Goal: Information Seeking & Learning: Learn about a topic

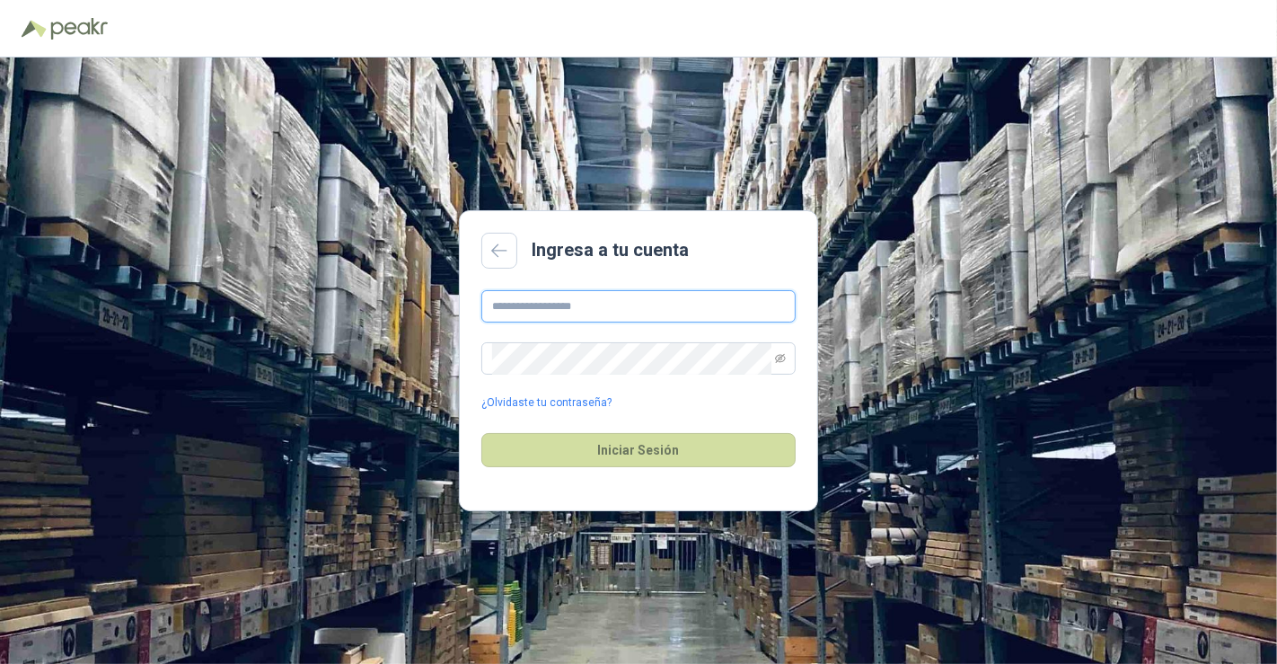
click at [651, 309] on input "text" at bounding box center [638, 306] width 314 height 32
type input "**********"
click at [778, 355] on icon "eye-invisible" at bounding box center [780, 358] width 11 height 9
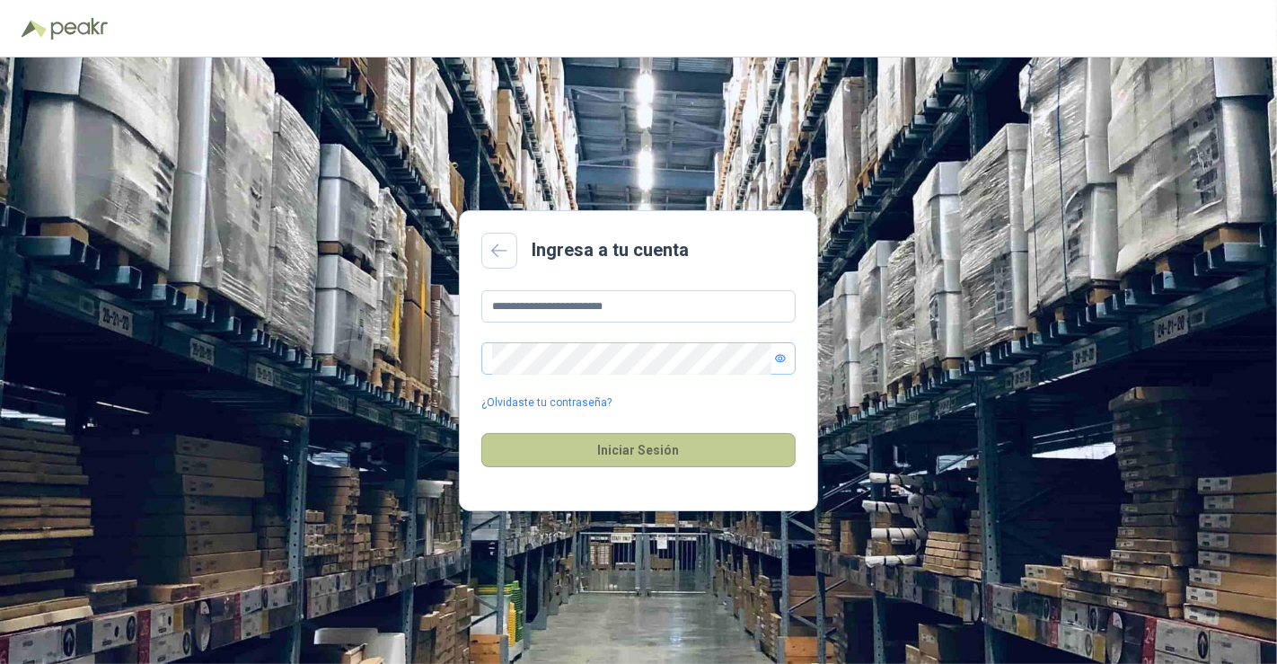
click at [566, 445] on button "Iniciar Sesión" at bounding box center [638, 450] width 314 height 34
click at [503, 244] on icon at bounding box center [499, 250] width 16 height 14
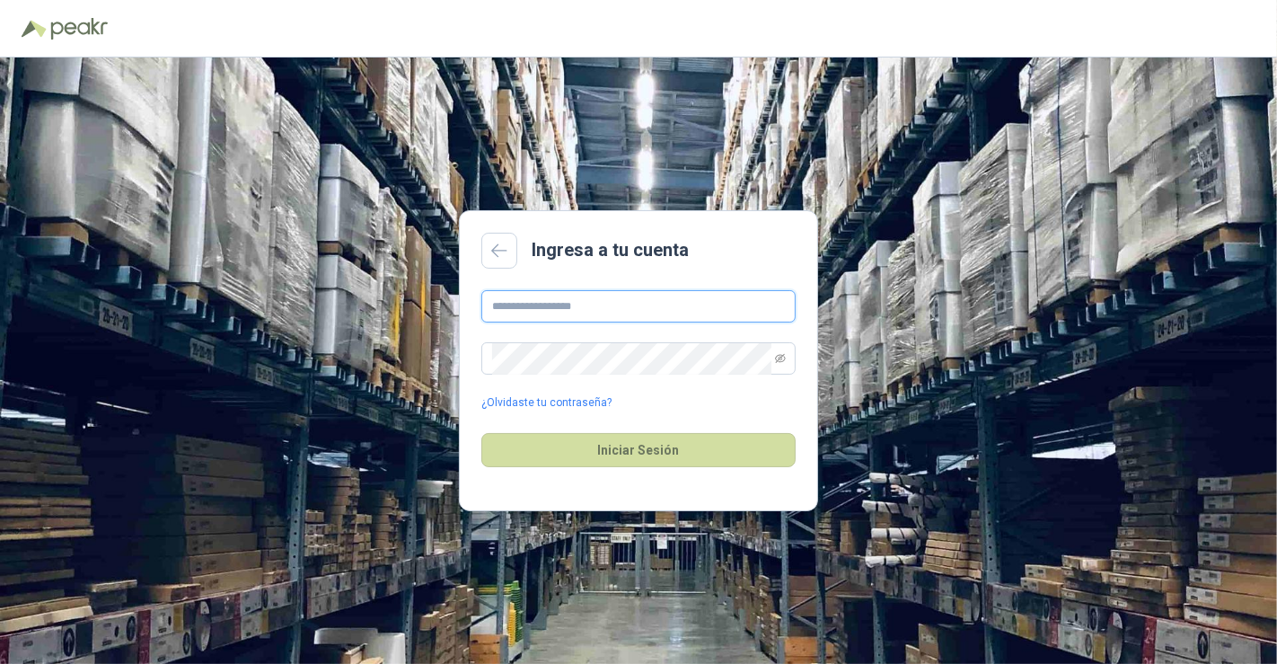
click at [667, 313] on input "text" at bounding box center [638, 306] width 314 height 32
type input "**********"
click at [575, 402] on link "¿Olvidaste tu contraseña?" at bounding box center [546, 402] width 130 height 17
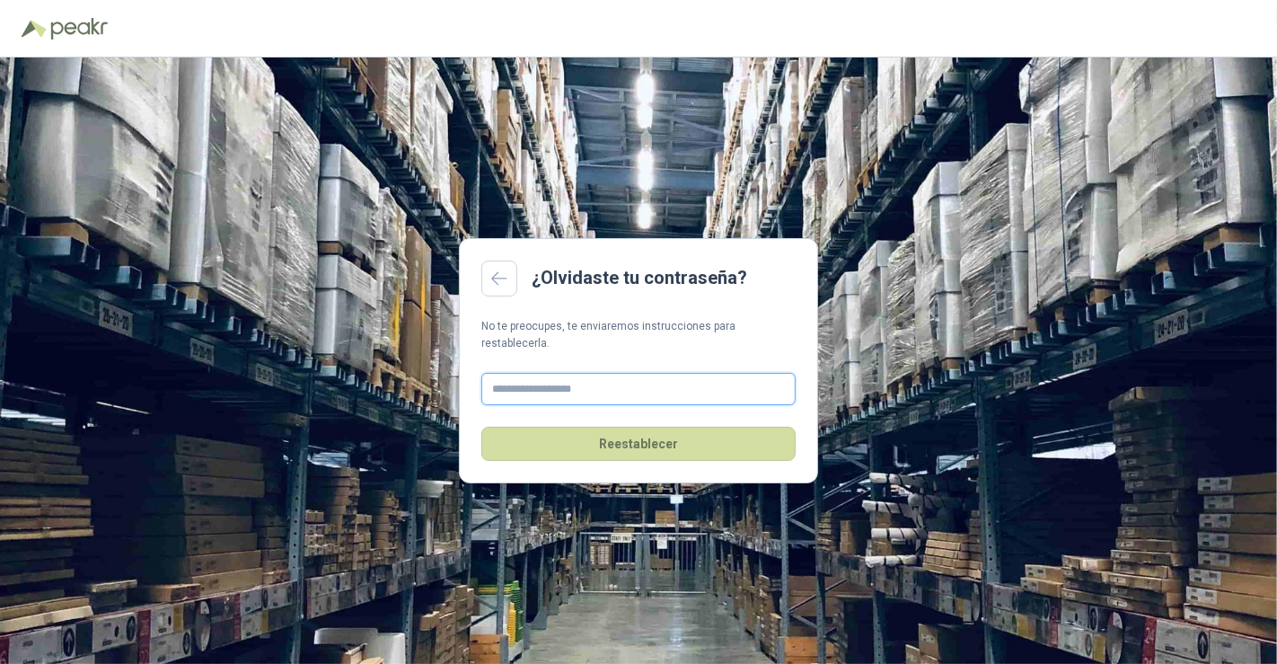
click at [581, 382] on input "text" at bounding box center [638, 389] width 314 height 32
type input "**********"
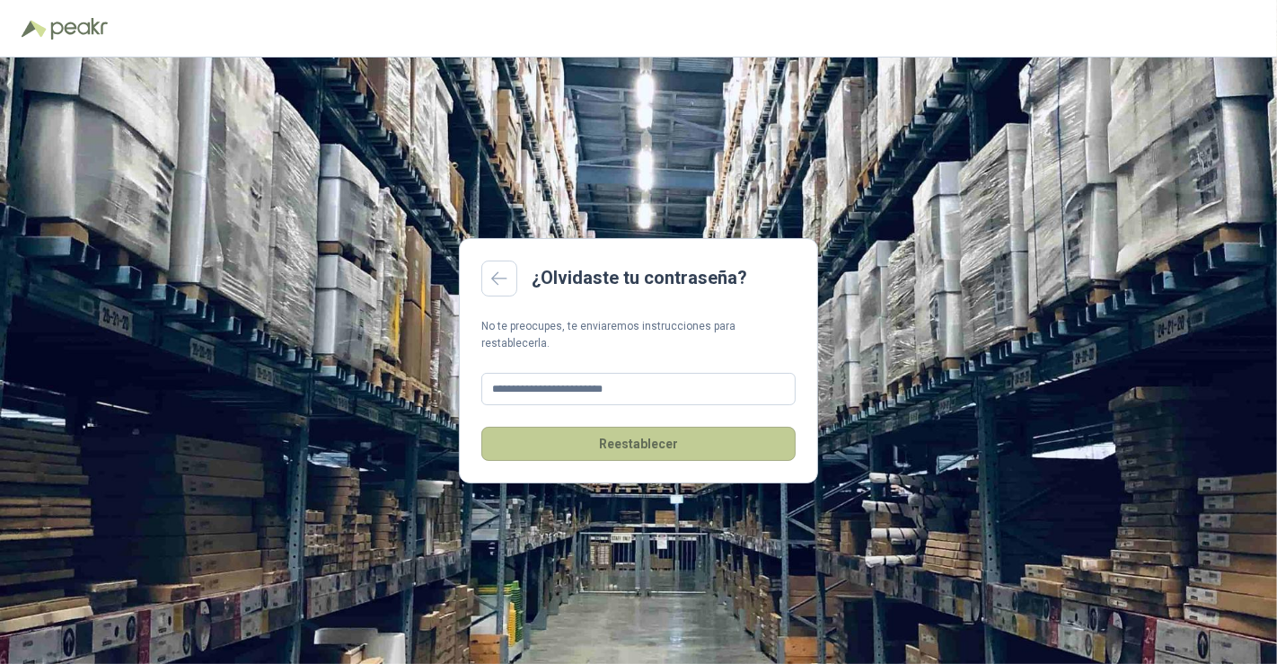
click at [616, 435] on button "Reestablecer" at bounding box center [638, 444] width 314 height 34
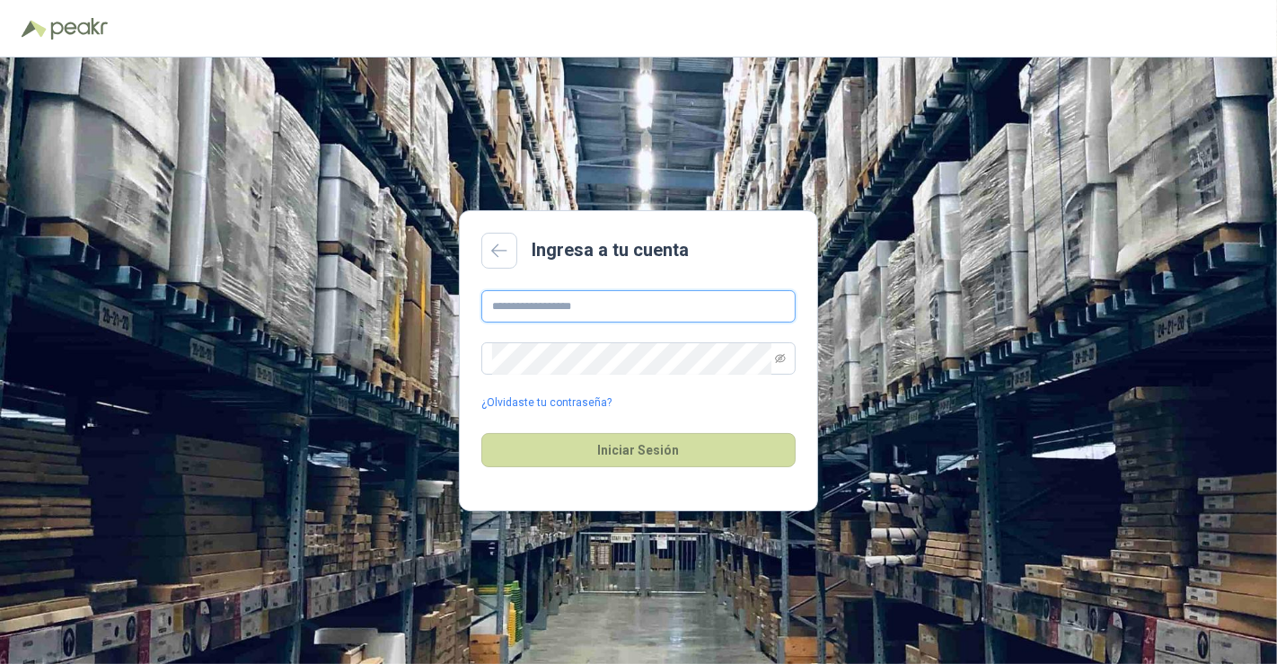
click at [659, 299] on input "text" at bounding box center [638, 306] width 314 height 32
type input "**********"
click at [777, 364] on span at bounding box center [780, 358] width 11 height 31
click at [782, 357] on icon "eye-invisible" at bounding box center [780, 358] width 11 height 11
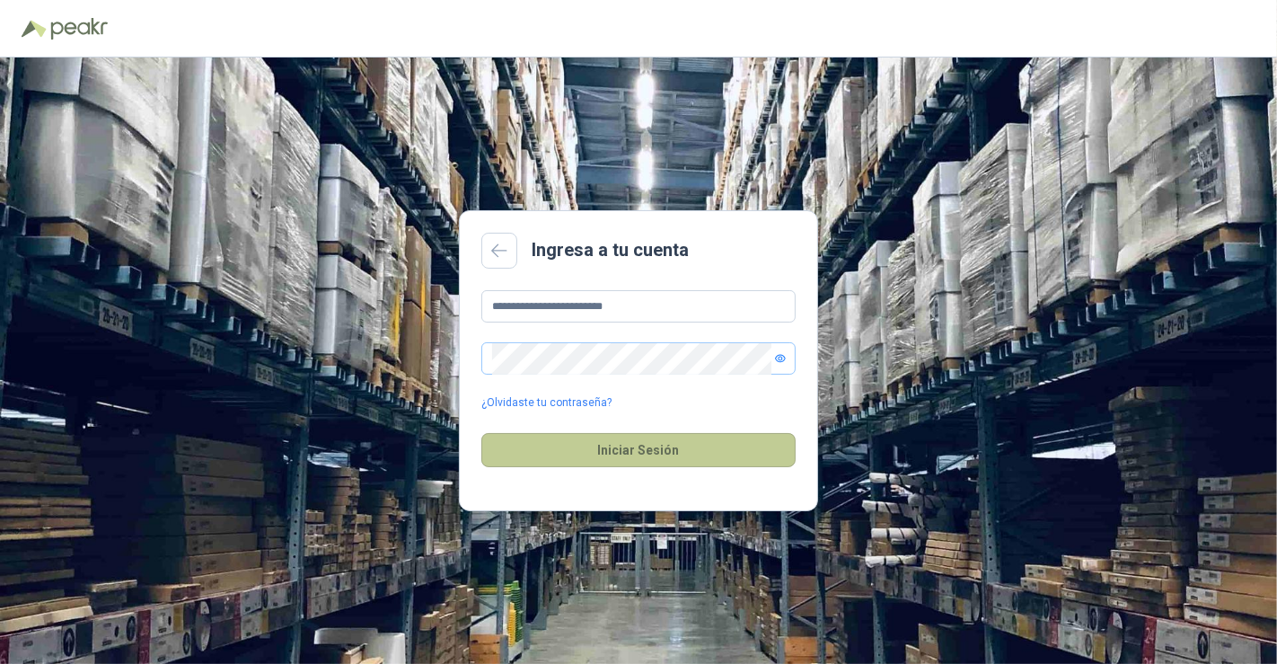
click at [670, 446] on button "Iniciar Sesión" at bounding box center [638, 450] width 314 height 34
click at [680, 455] on button "Iniciar Sesión" at bounding box center [638, 450] width 314 height 34
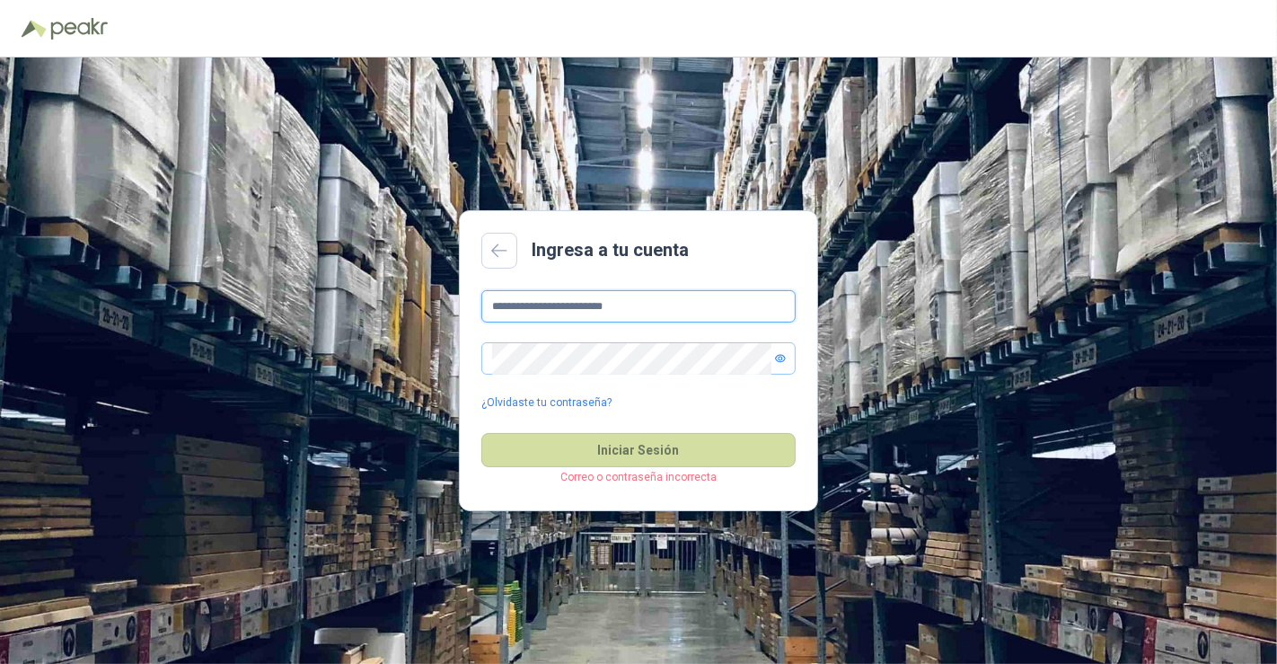
drag, startPoint x: 642, startPoint y: 311, endPoint x: 192, endPoint y: 312, distance: 450.0
click at [192, 312] on div "**********" at bounding box center [638, 360] width 1277 height 606
type input "**********"
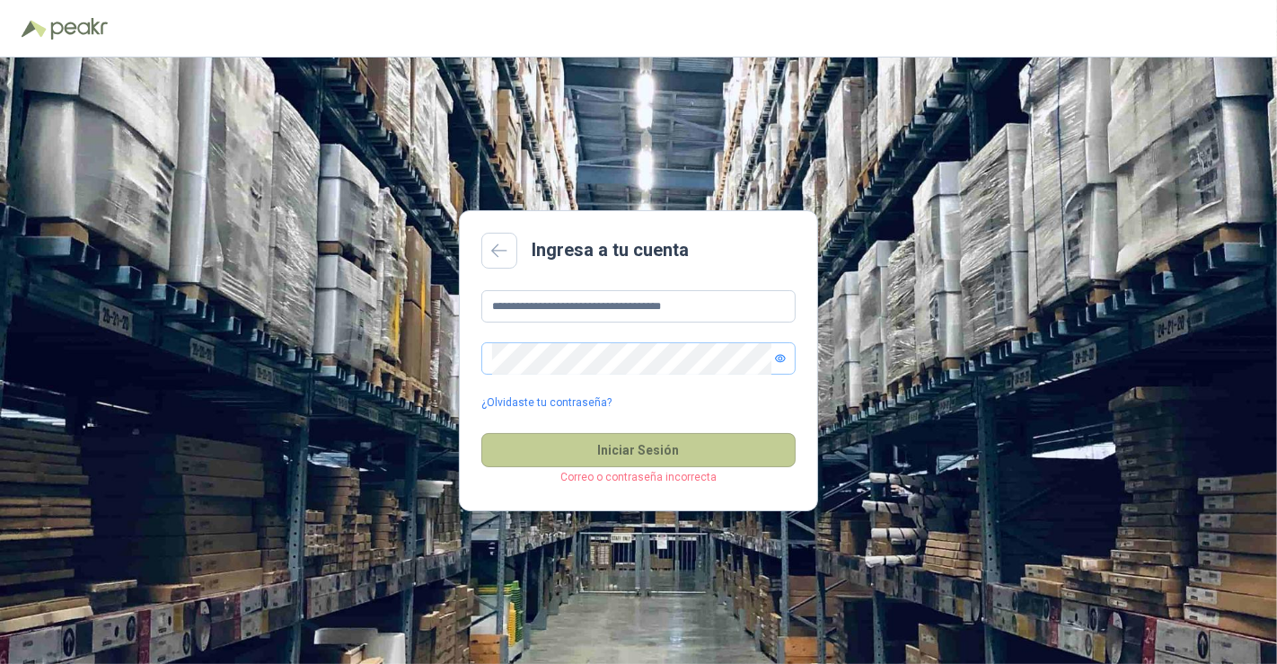
click at [623, 445] on button "Iniciar Sesión" at bounding box center [638, 450] width 314 height 34
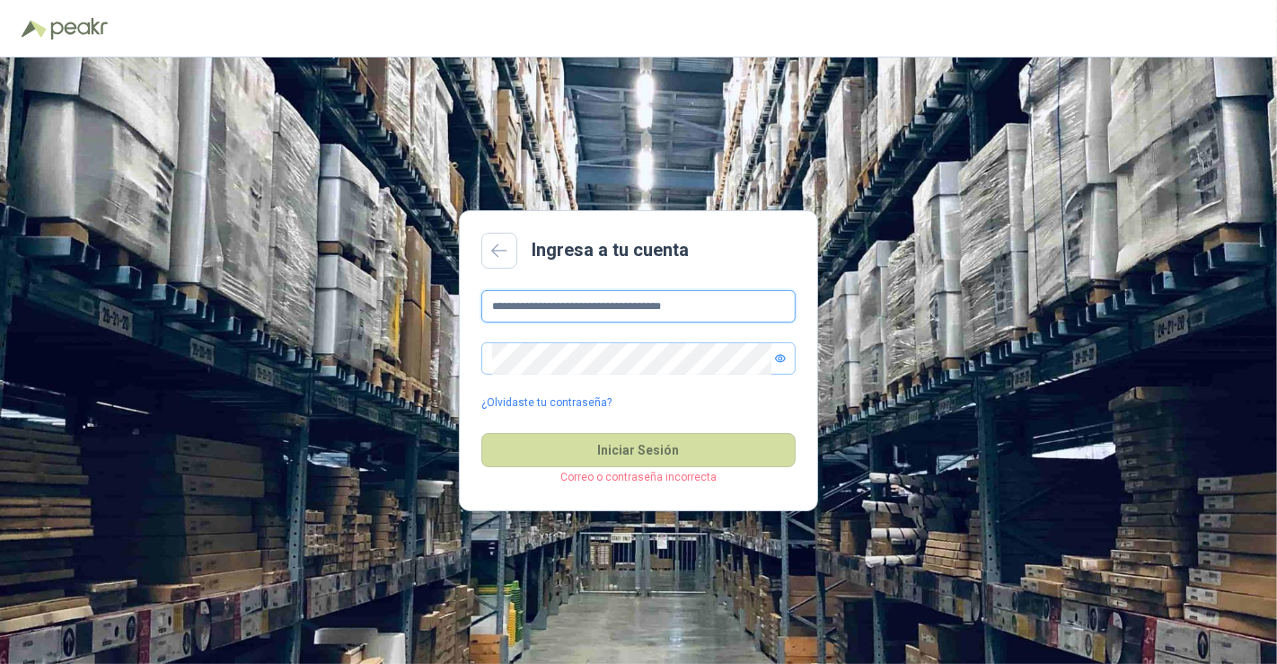
click at [702, 305] on input "**********" at bounding box center [638, 306] width 314 height 32
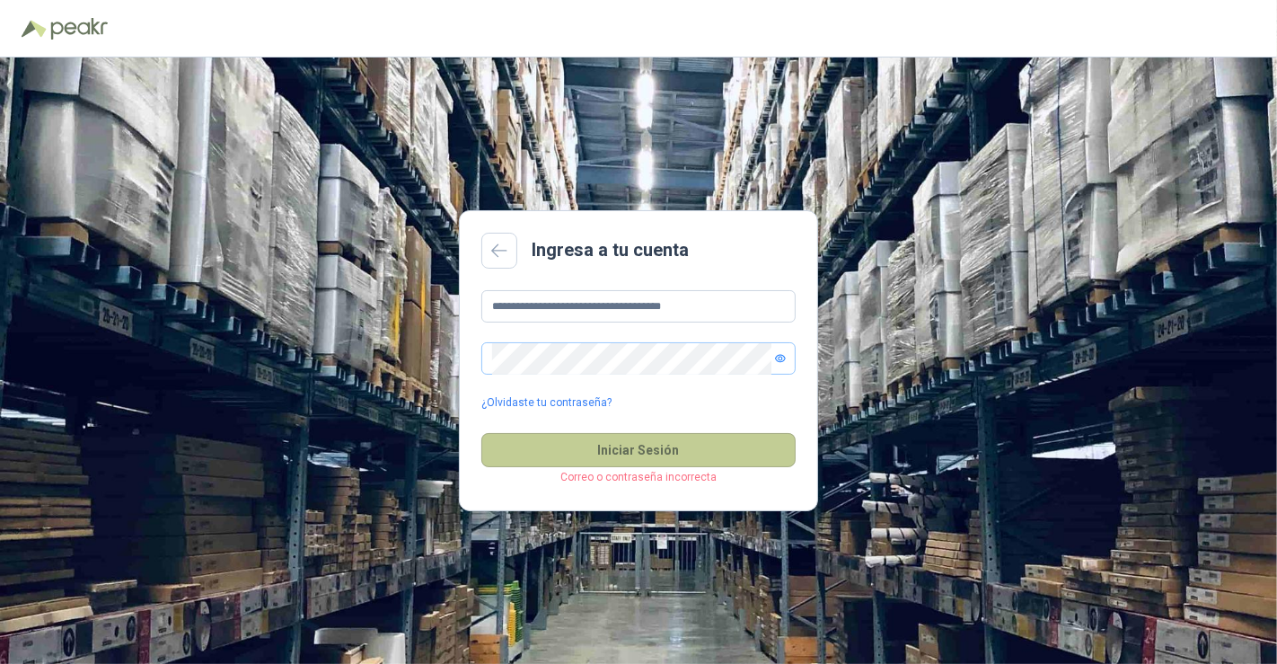
click at [649, 437] on button "Iniciar Sesión" at bounding box center [638, 450] width 314 height 34
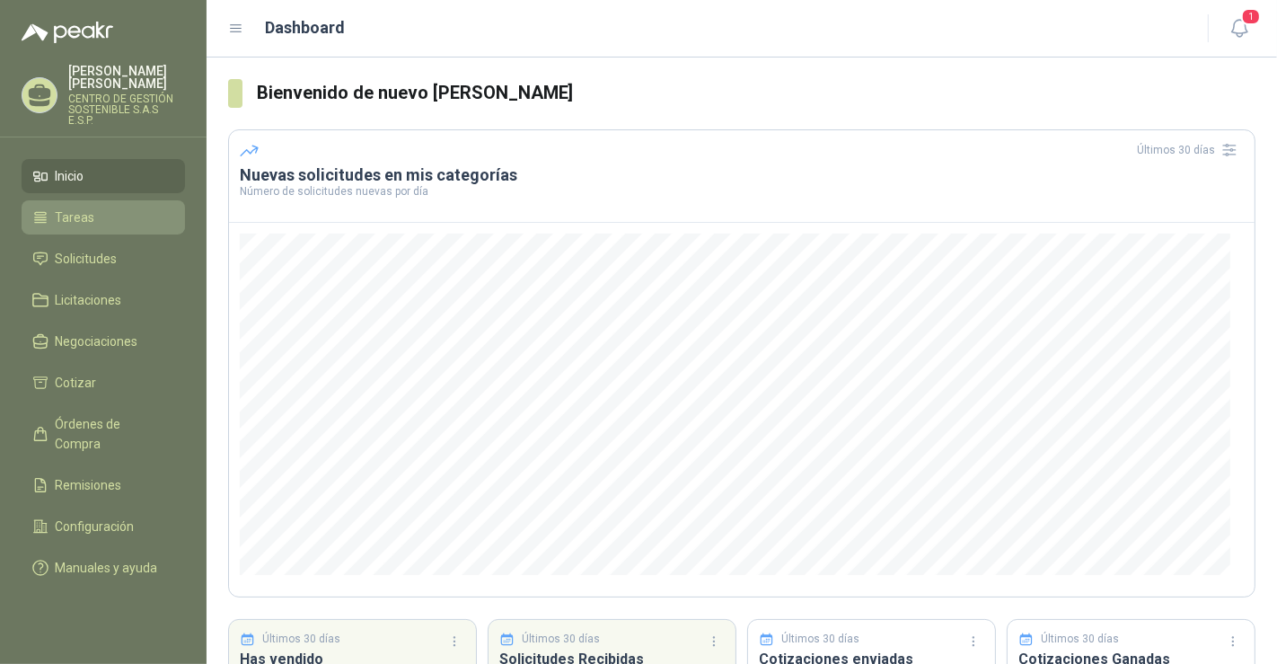
click at [100, 207] on li "Tareas" at bounding box center [103, 217] width 142 height 20
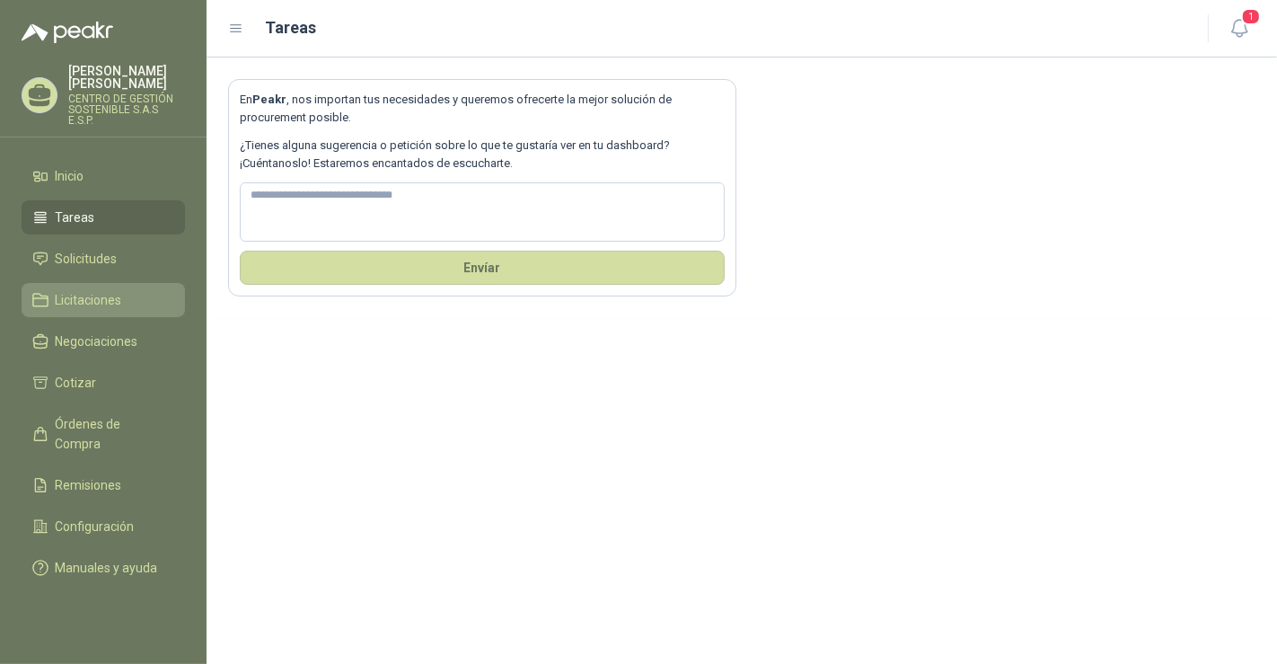
click at [110, 290] on span "Licitaciones" at bounding box center [89, 300] width 66 height 20
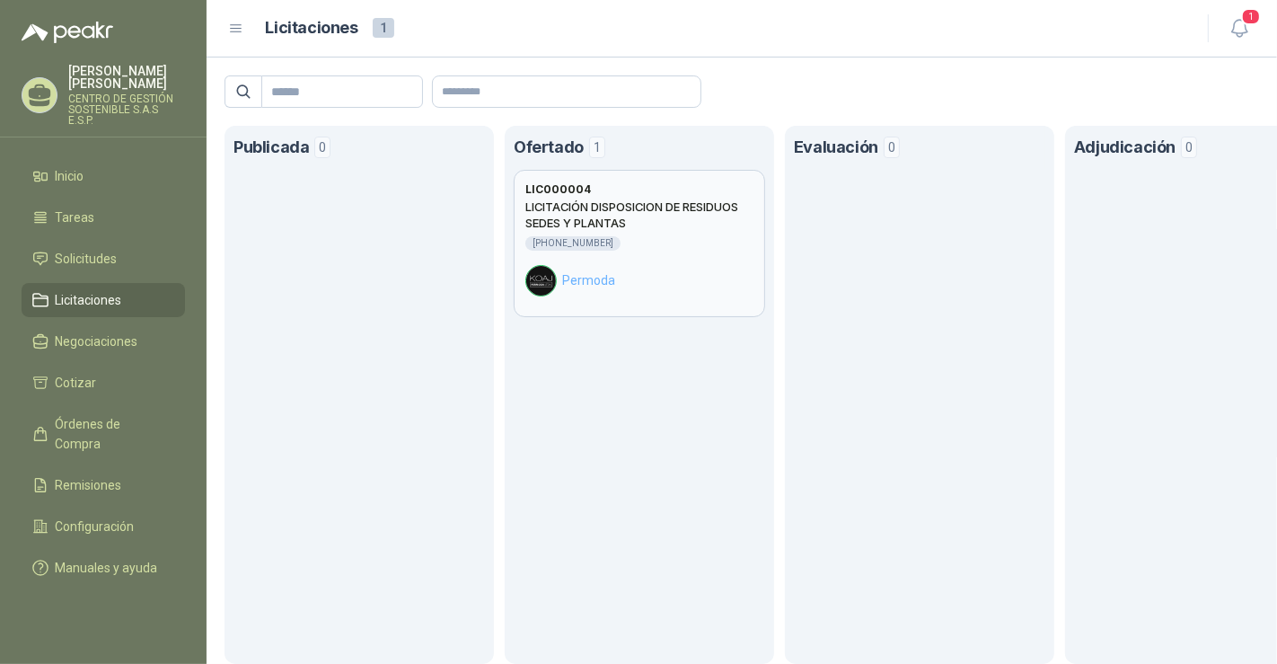
click at [624, 216] on h2 "LICITACIÓN DISPOSICION DE RESIDUOS SEDES Y PLANTAS" at bounding box center [639, 215] width 228 height 32
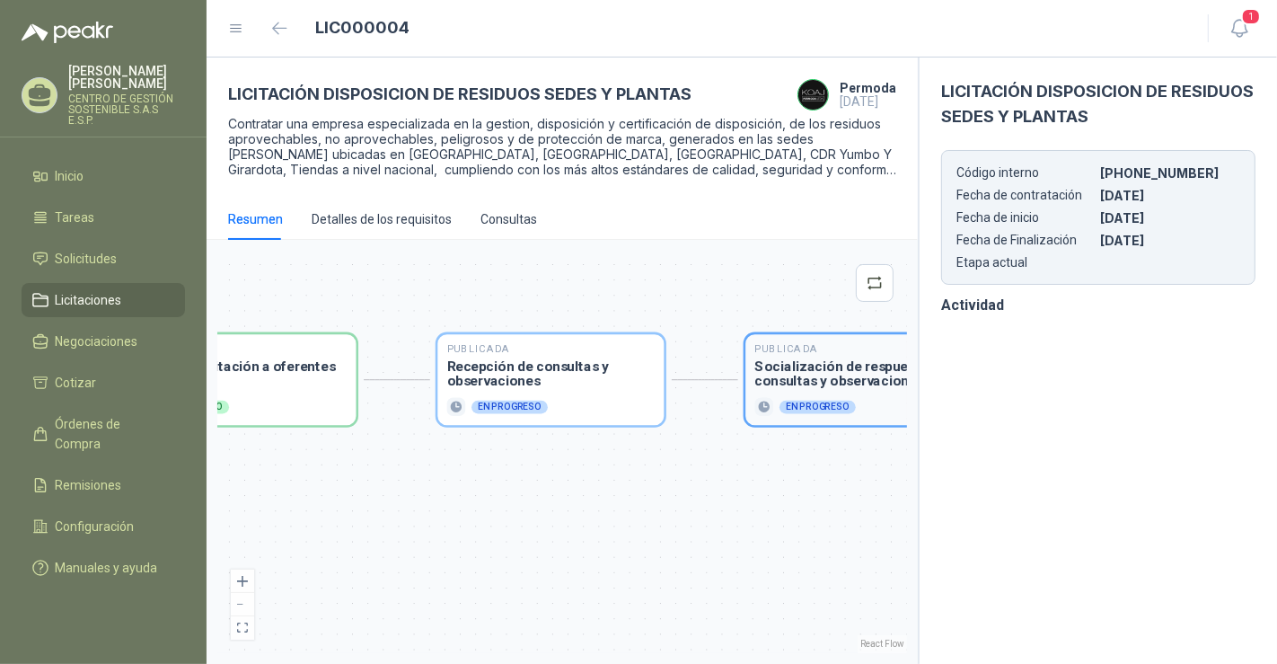
click at [872, 386] on h3 "Socialización de respuestas a consultas y observaciones" at bounding box center [858, 373] width 207 height 28
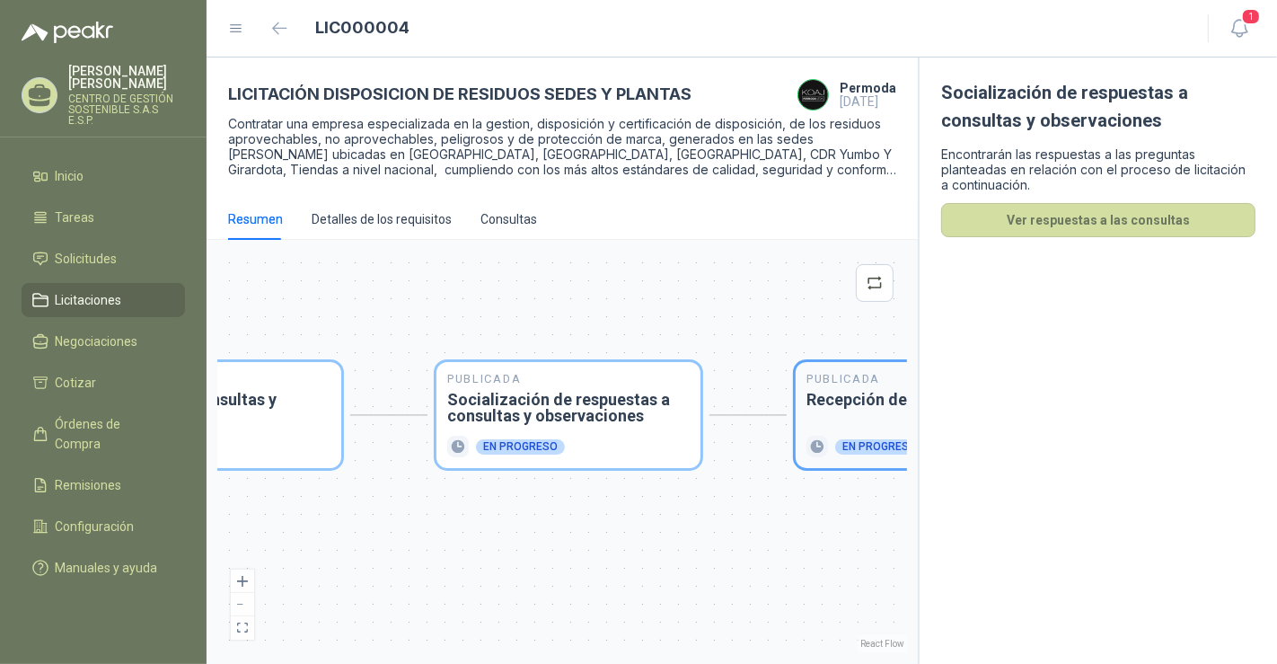
click at [844, 408] on h3 "Recepción de ofertas" at bounding box center [928, 400] width 243 height 16
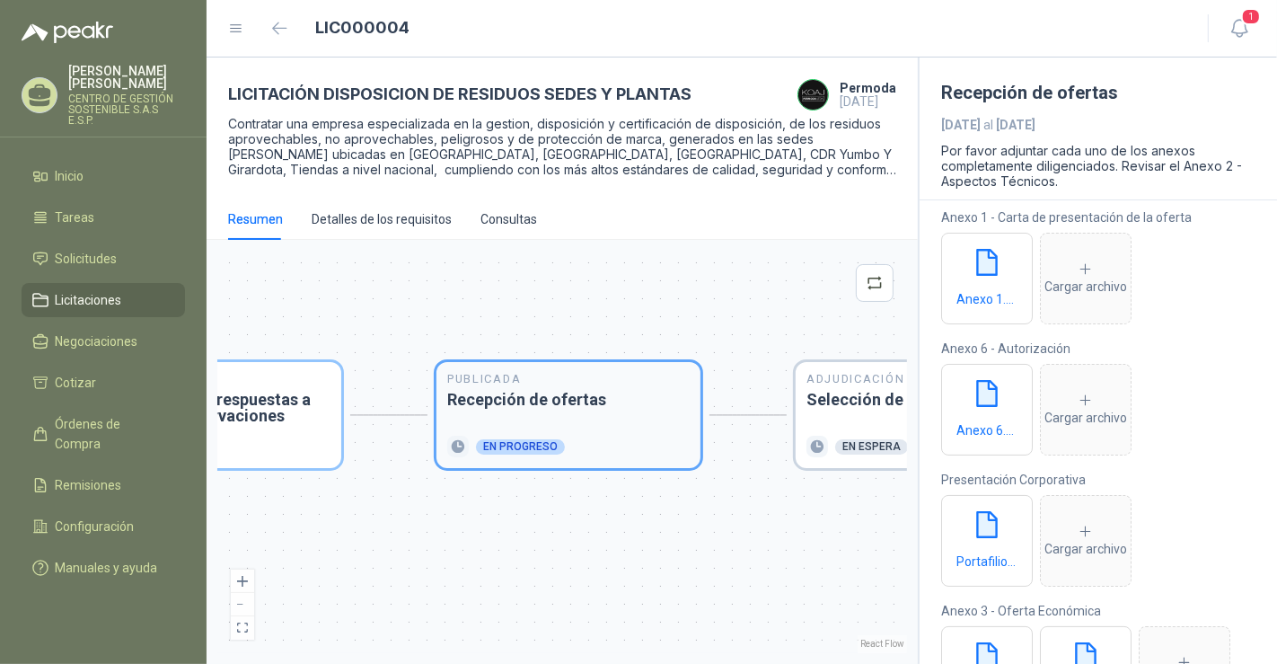
click at [844, 408] on h3 "Selección de oferta ganadora" at bounding box center [928, 400] width 243 height 16
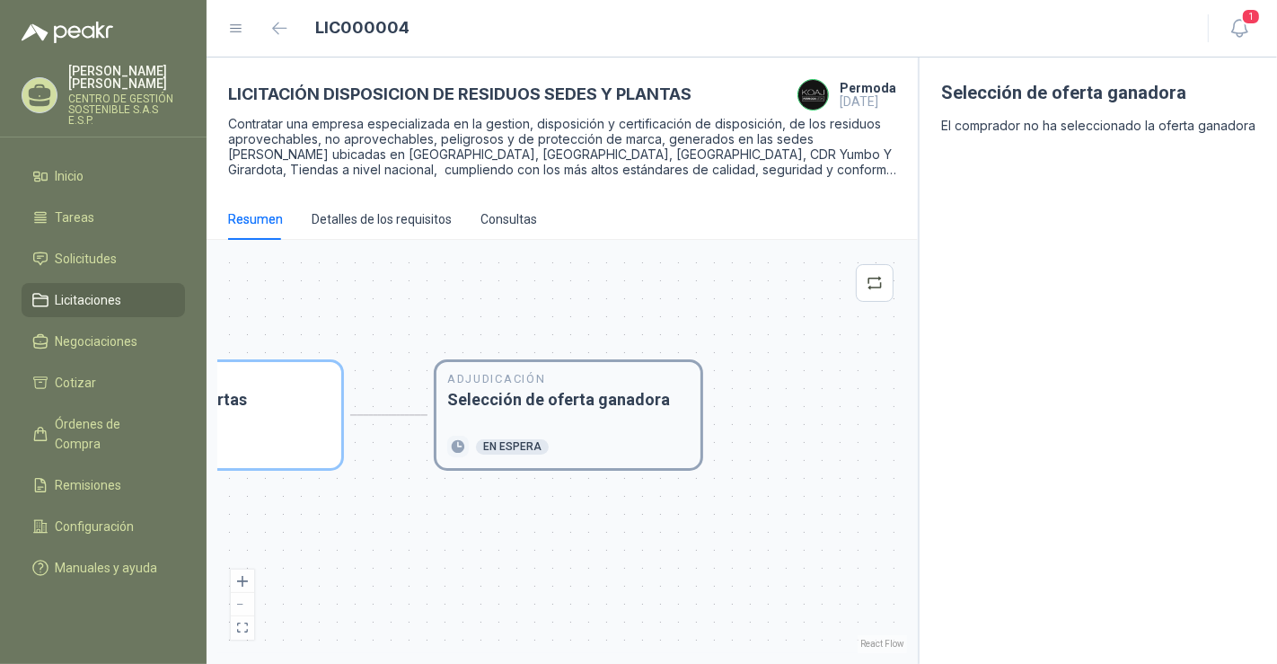
click at [607, 416] on div "Adjudicación Selección de oferta ganadora En espera" at bounding box center [568, 415] width 243 height 84
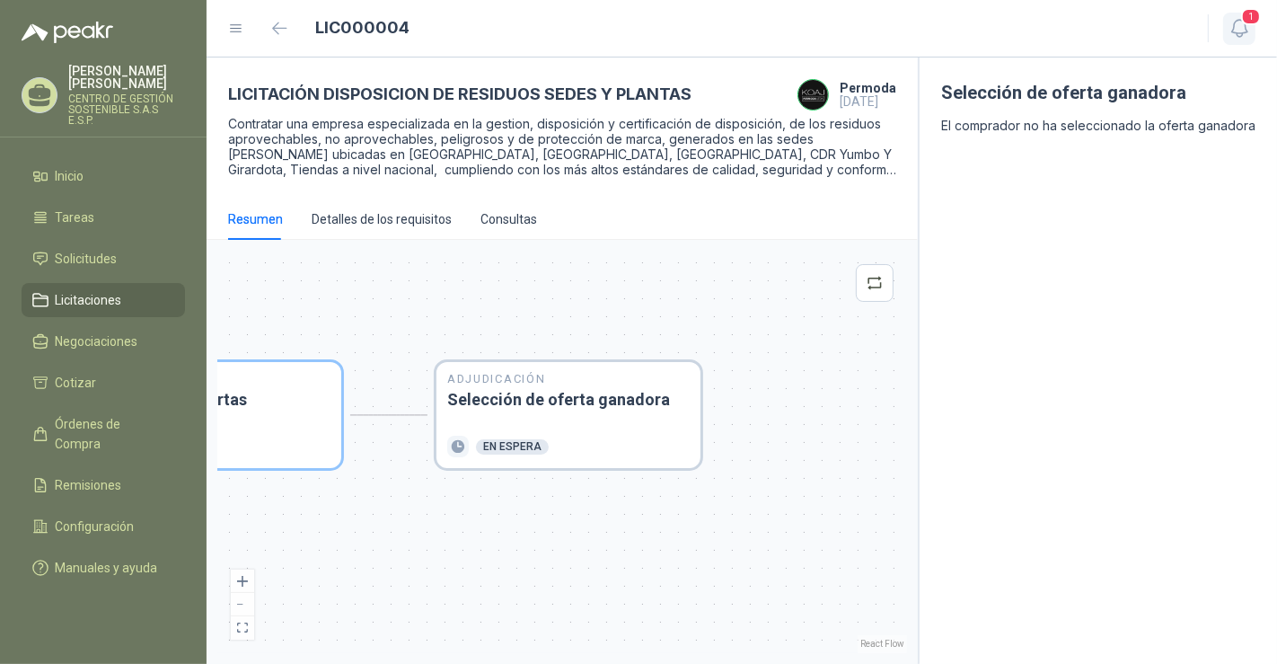
click at [1248, 30] on icon "button" at bounding box center [1240, 28] width 22 height 22
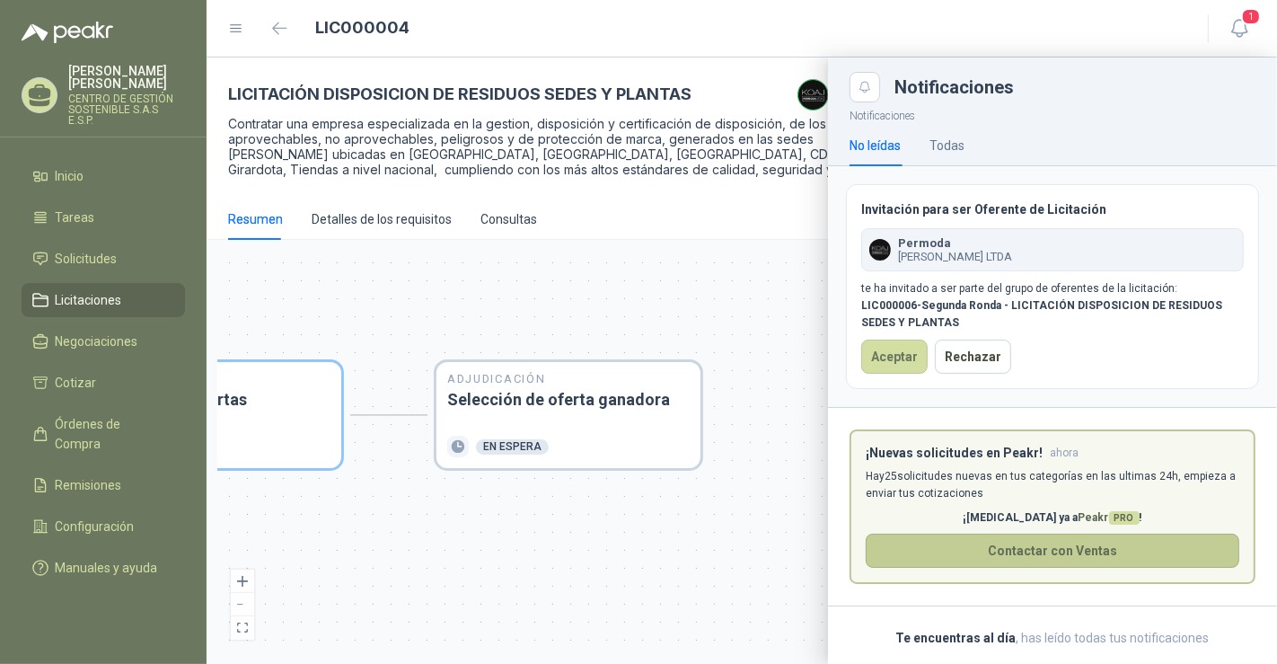
scroll to position [19, 0]
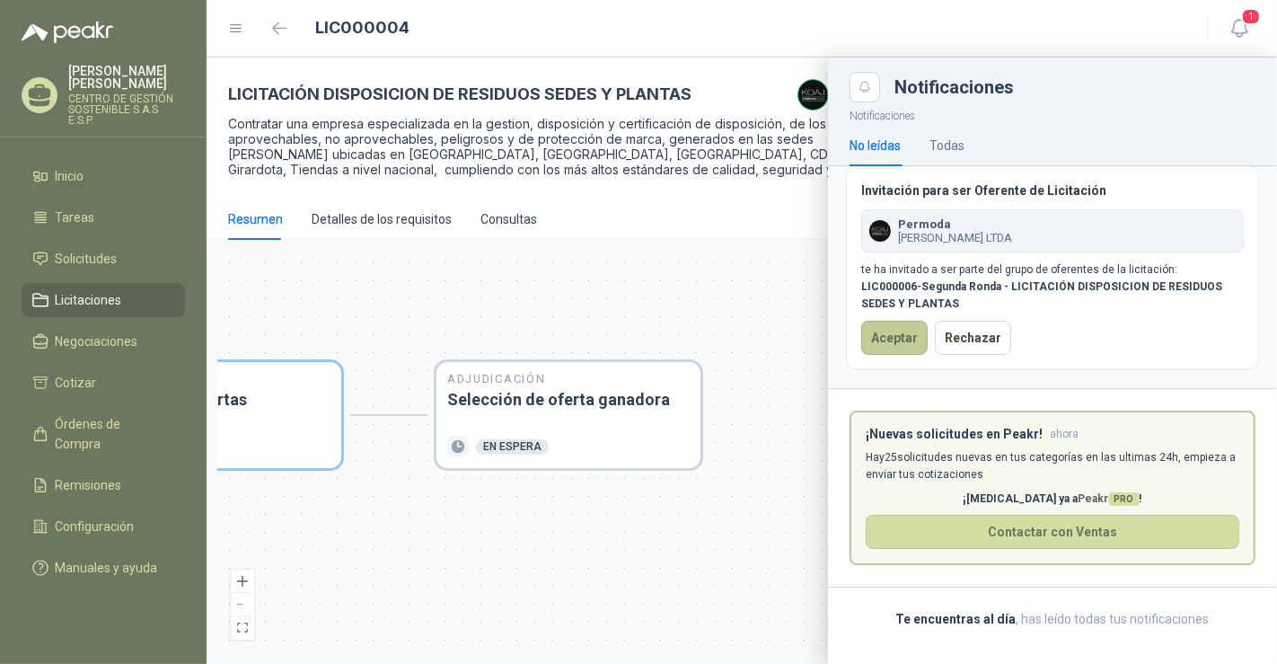
click at [906, 331] on button "Aceptar" at bounding box center [894, 338] width 66 height 34
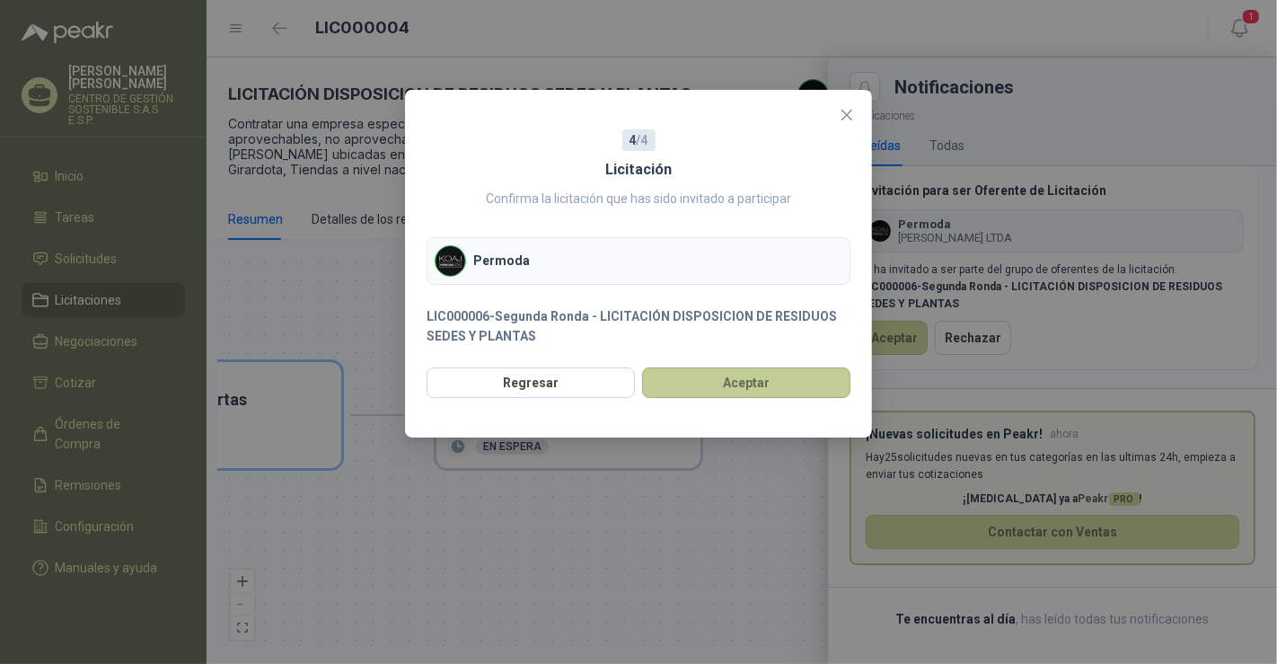
click at [705, 385] on button "Aceptar" at bounding box center [746, 382] width 208 height 31
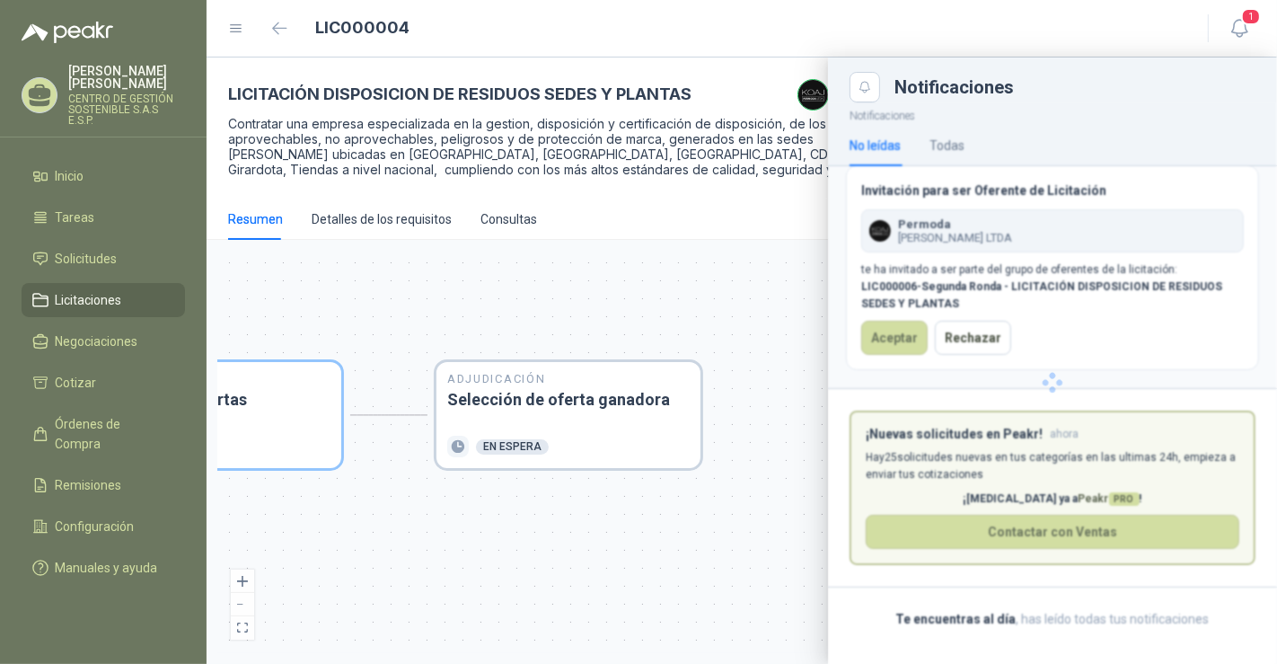
scroll to position [0, 0]
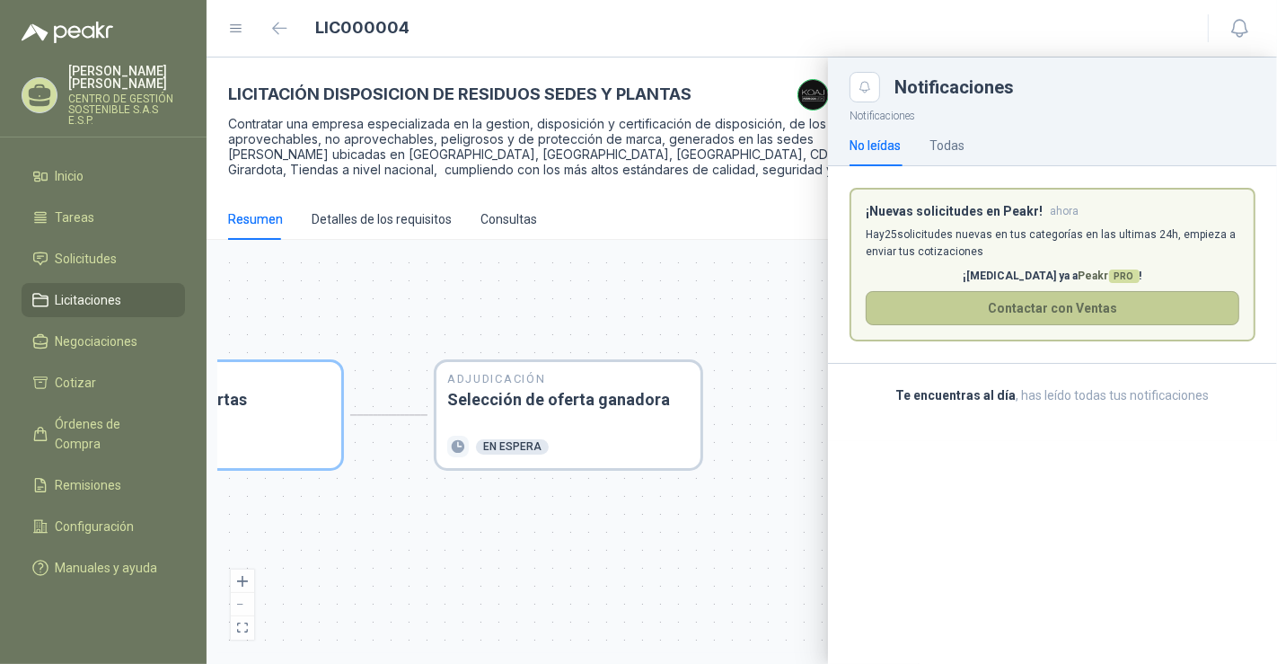
click at [997, 314] on button "Contactar con Ventas" at bounding box center [1053, 308] width 374 height 34
